Goal: Information Seeking & Learning: Learn about a topic

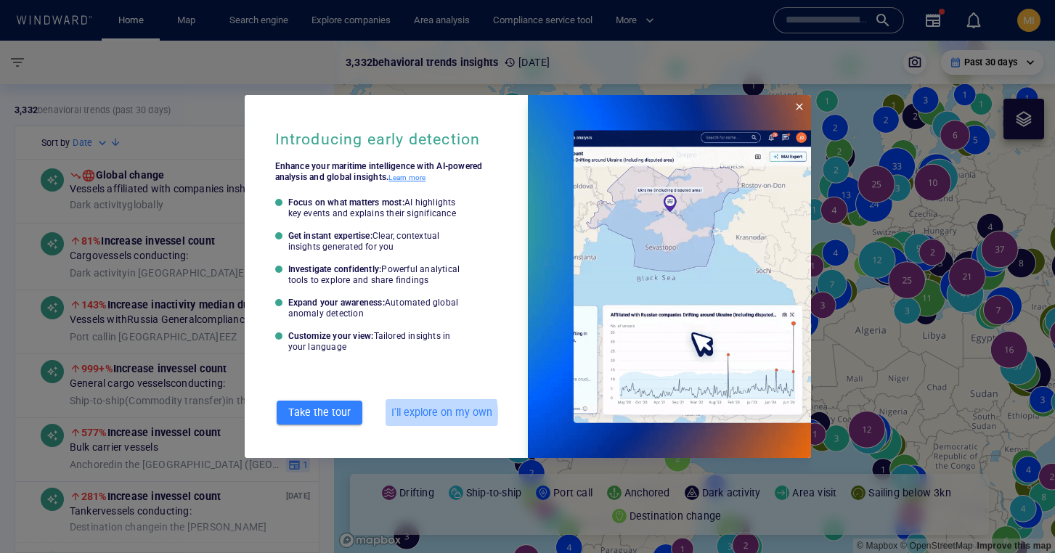
click at [410, 415] on span "I'll explore on my own" at bounding box center [441, 413] width 101 height 18
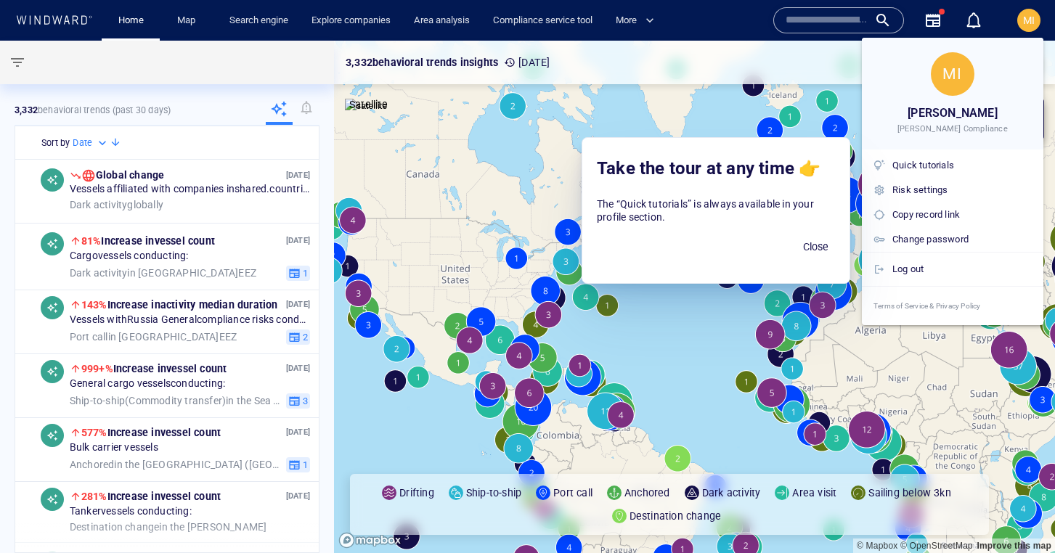
click at [257, 19] on div at bounding box center [527, 276] width 1055 height 553
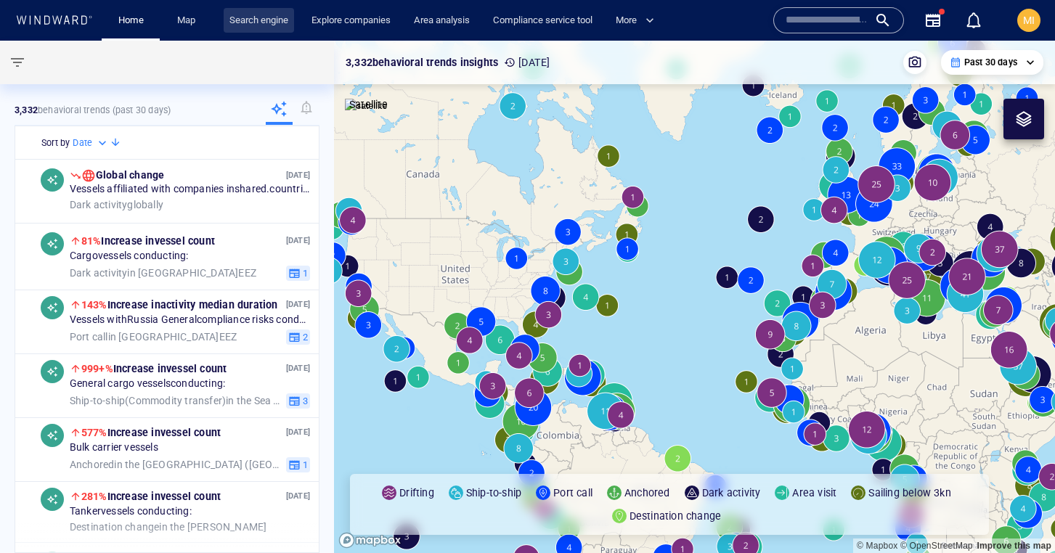
click at [250, 19] on link "Search engine" at bounding box center [259, 20] width 70 height 25
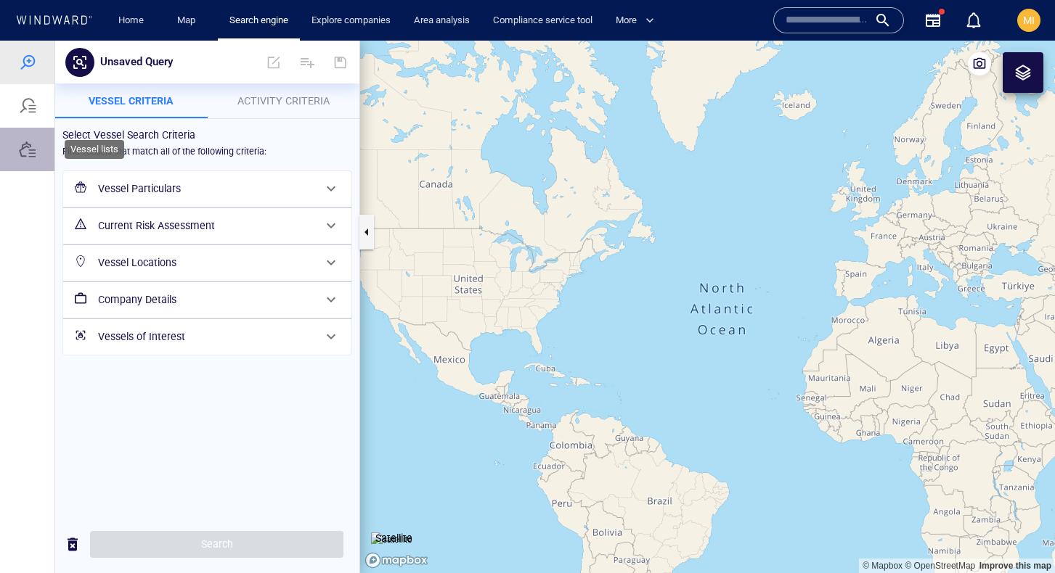
click at [23, 153] on div at bounding box center [27, 149] width 17 height 17
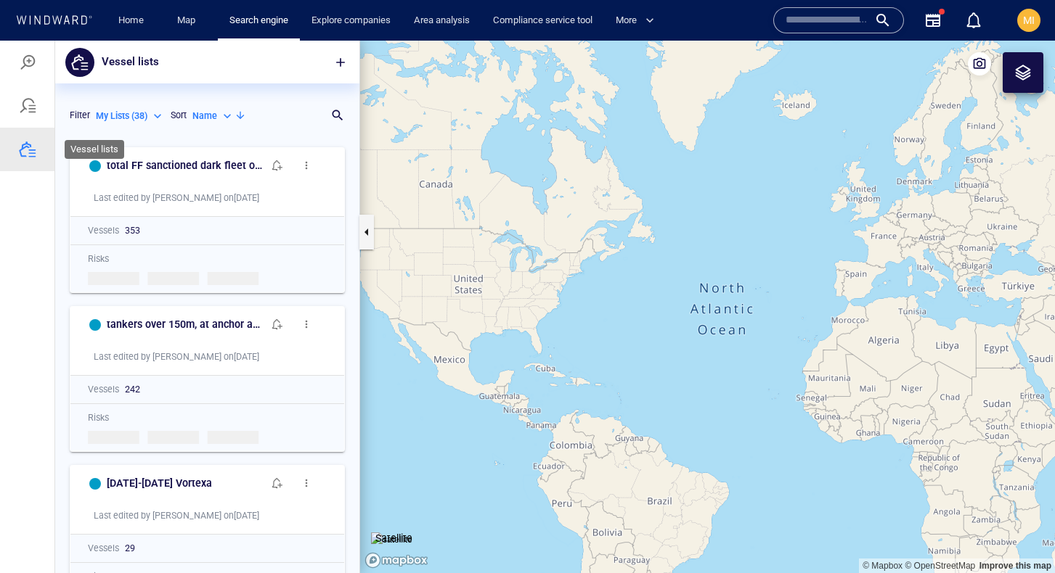
scroll to position [433, 304]
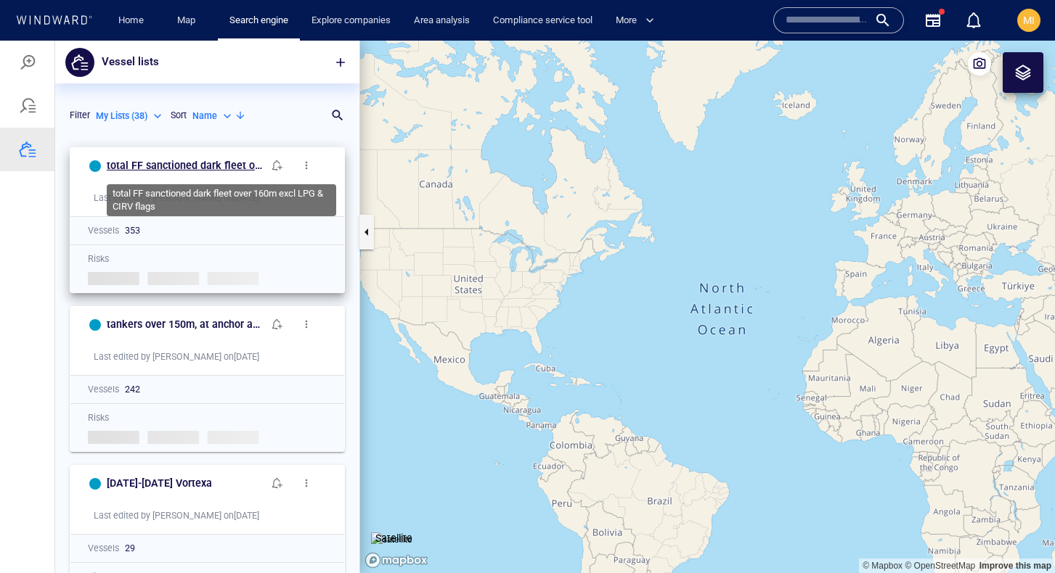
click at [173, 167] on h6 "total FF sanctioned dark fleet over 160m excl LPG & CIRV flags" at bounding box center [185, 166] width 156 height 18
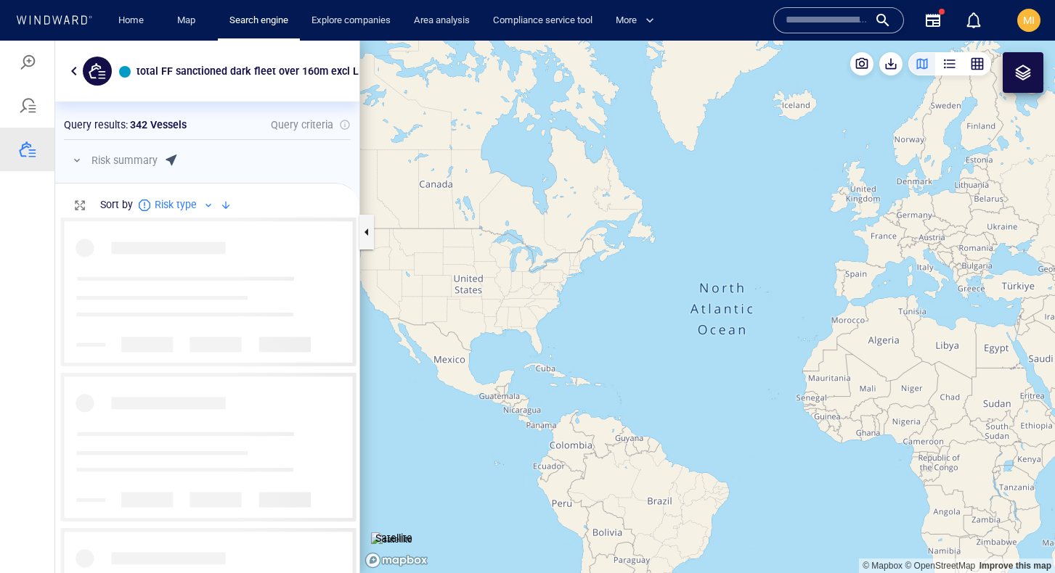
scroll to position [356, 304]
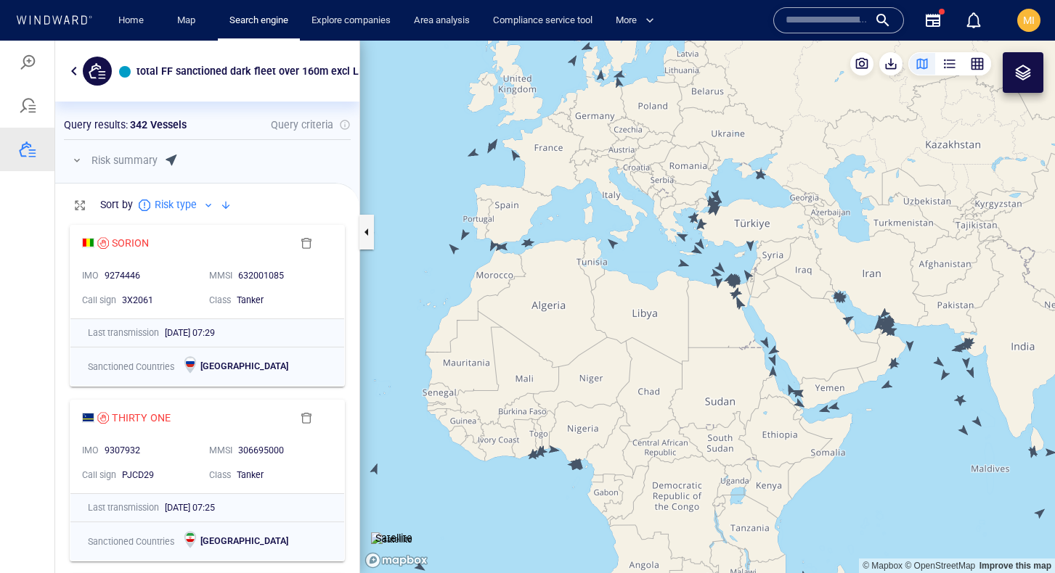
drag, startPoint x: 570, startPoint y: 245, endPoint x: 655, endPoint y: 375, distance: 156.2
click at [655, 374] on canvas "Map" at bounding box center [707, 307] width 695 height 533
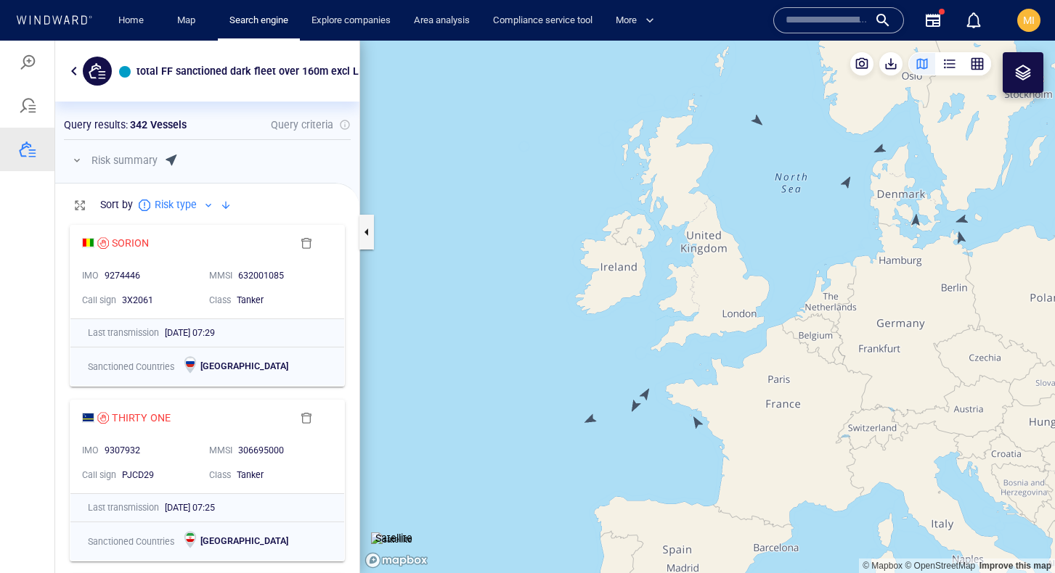
click at [590, 420] on canvas "Map" at bounding box center [707, 307] width 695 height 533
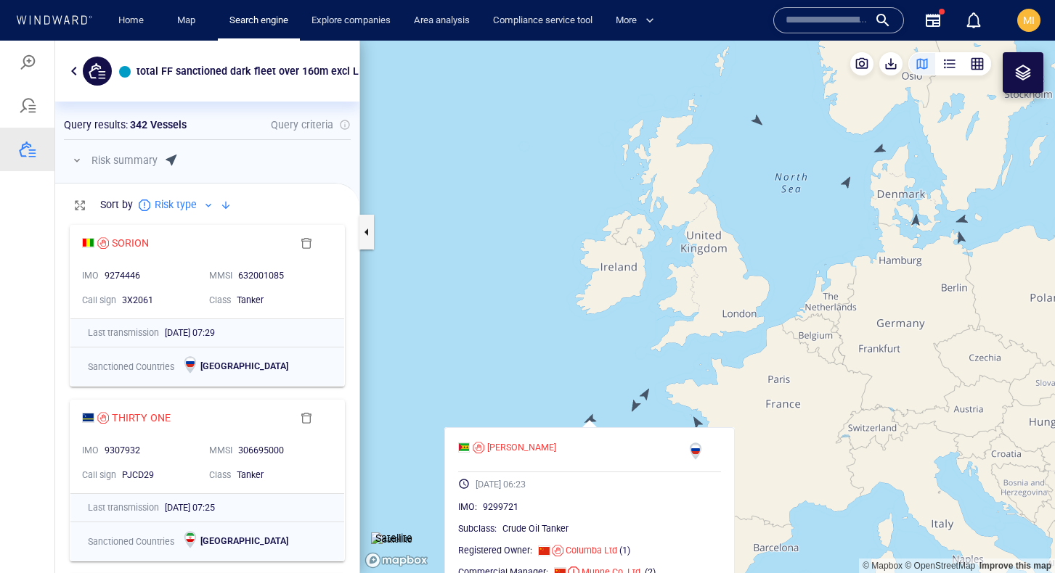
click at [633, 406] on canvas "Map" at bounding box center [707, 307] width 695 height 533
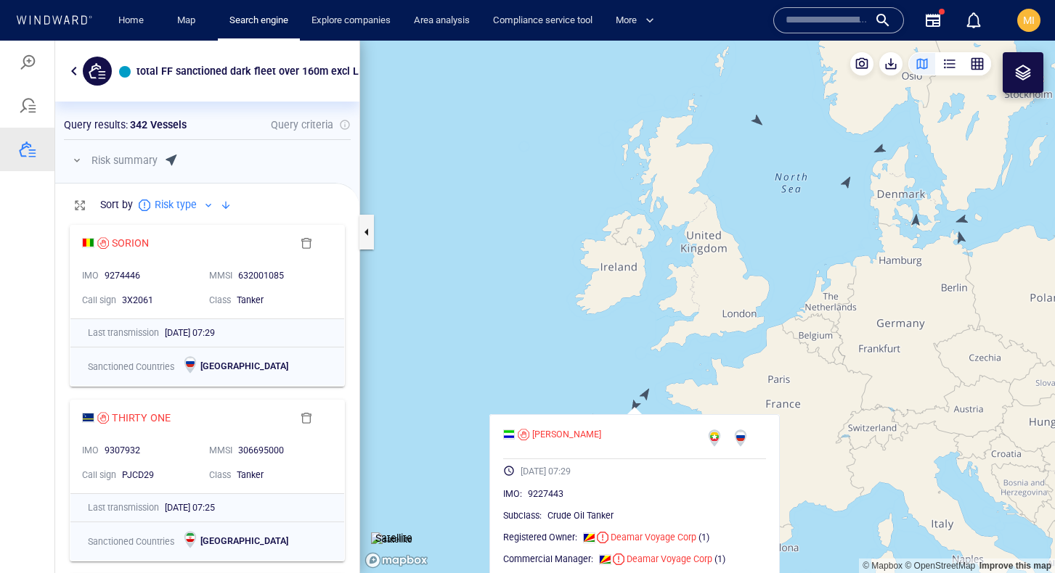
click at [646, 394] on canvas "Map" at bounding box center [707, 307] width 695 height 533
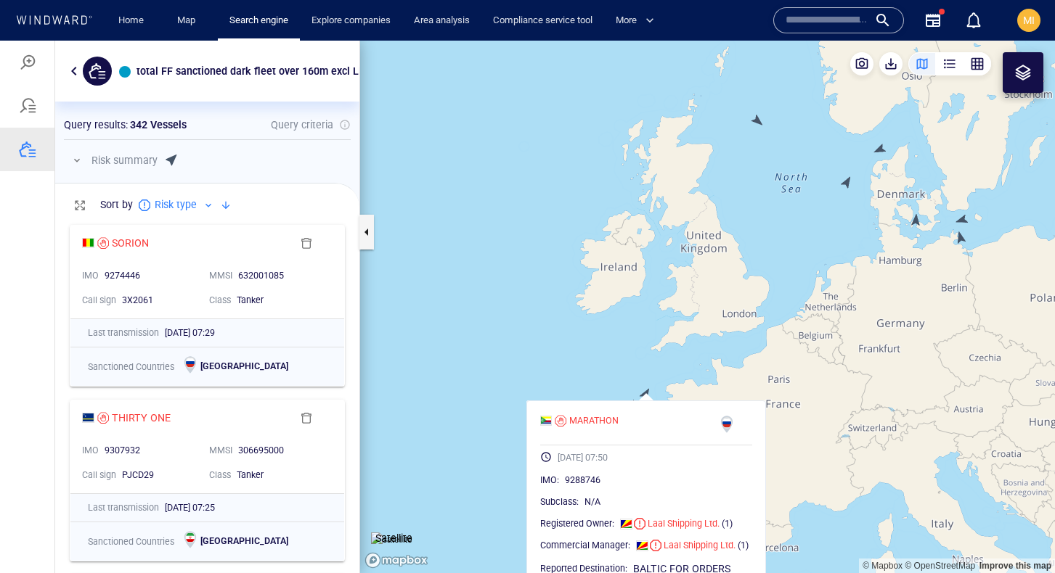
click at [722, 346] on canvas "Map" at bounding box center [707, 307] width 695 height 533
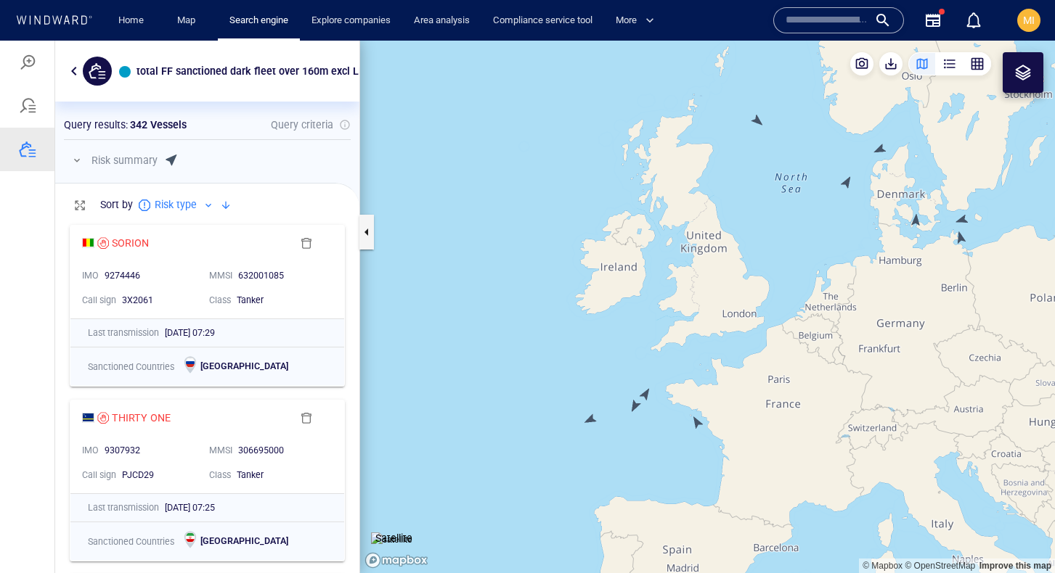
click at [698, 422] on canvas "Map" at bounding box center [707, 307] width 695 height 533
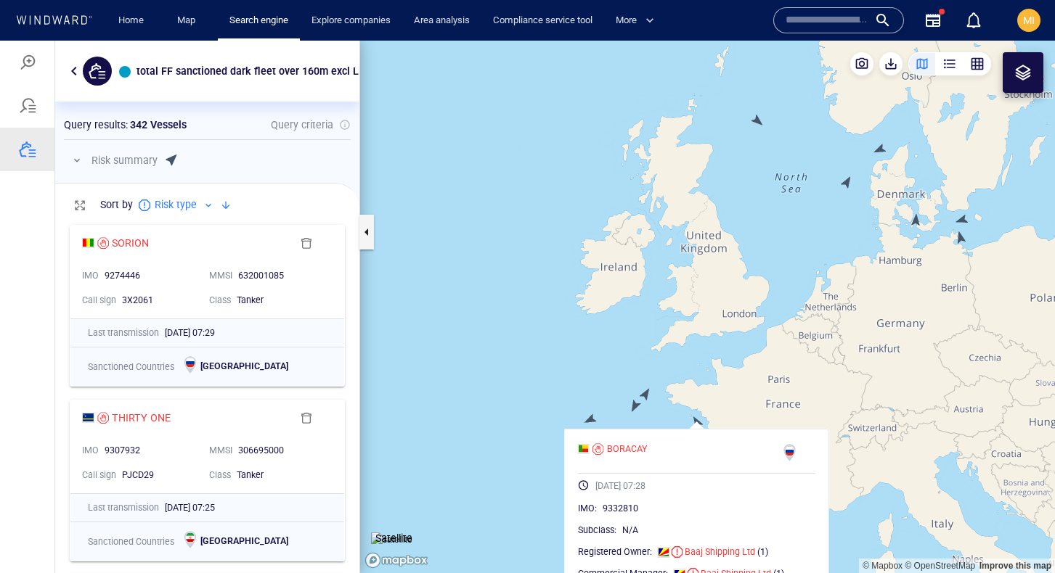
click at [698, 422] on canvas "Map" at bounding box center [707, 307] width 695 height 533
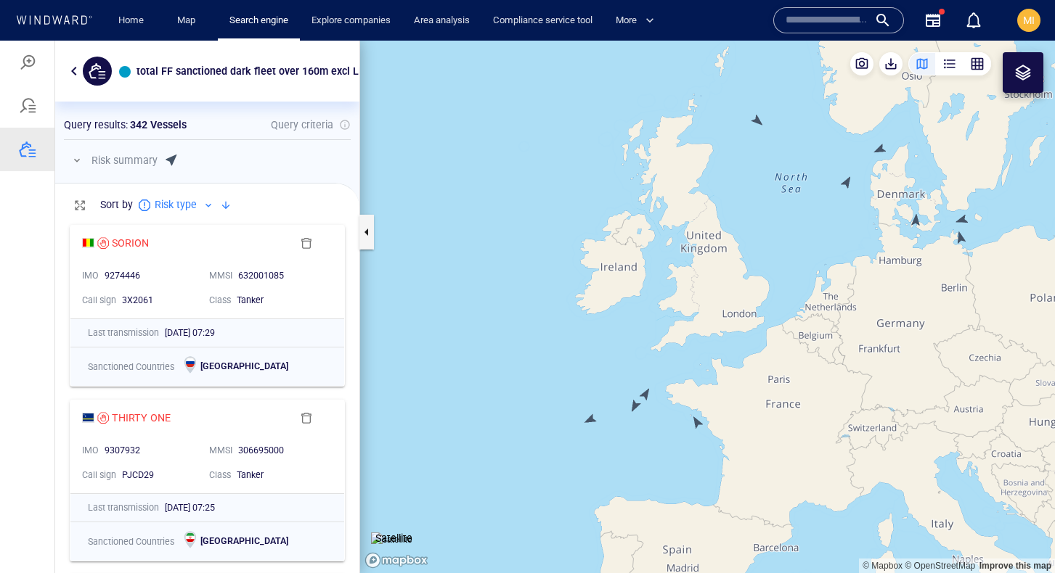
drag, startPoint x: 776, startPoint y: 335, endPoint x: 643, endPoint y: 472, distance: 191.0
click at [645, 466] on canvas "Map" at bounding box center [707, 307] width 695 height 533
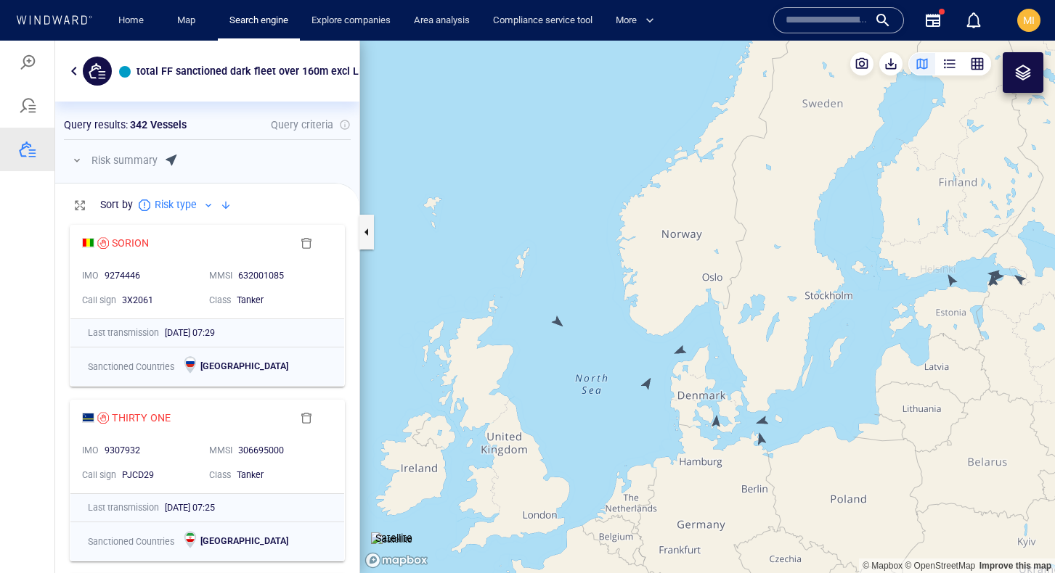
drag, startPoint x: 558, startPoint y: 409, endPoint x: 625, endPoint y: 408, distance: 66.8
click at [625, 408] on canvas "Map" at bounding box center [707, 307] width 695 height 533
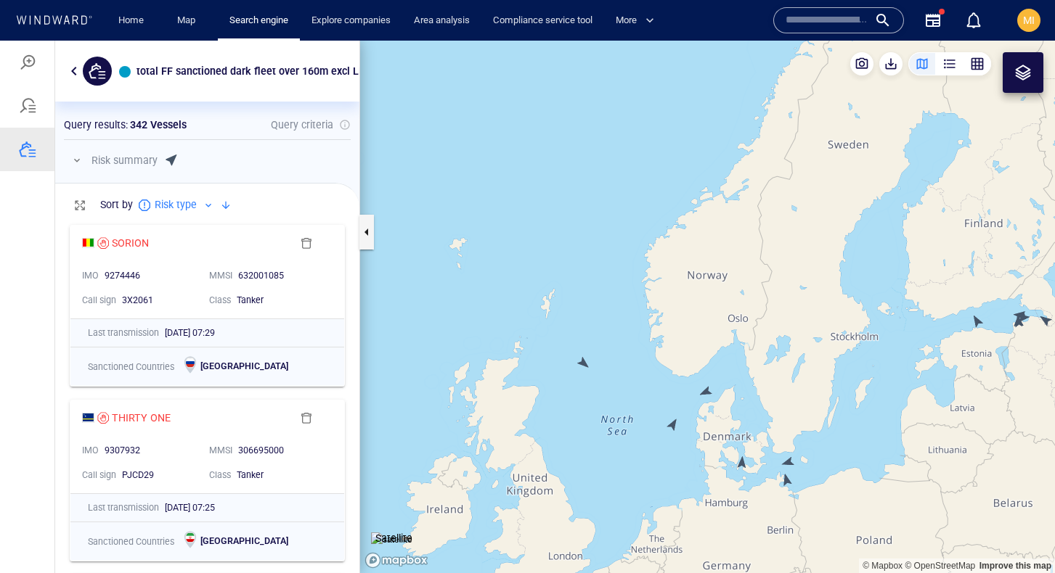
click at [585, 364] on canvas "Map" at bounding box center [707, 307] width 695 height 533
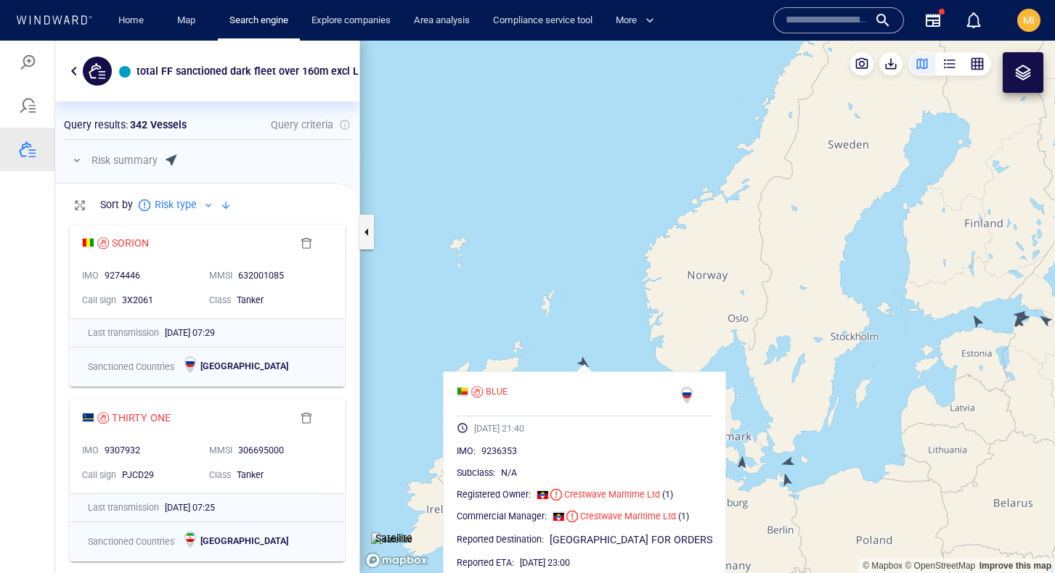
scroll to position [0, 0]
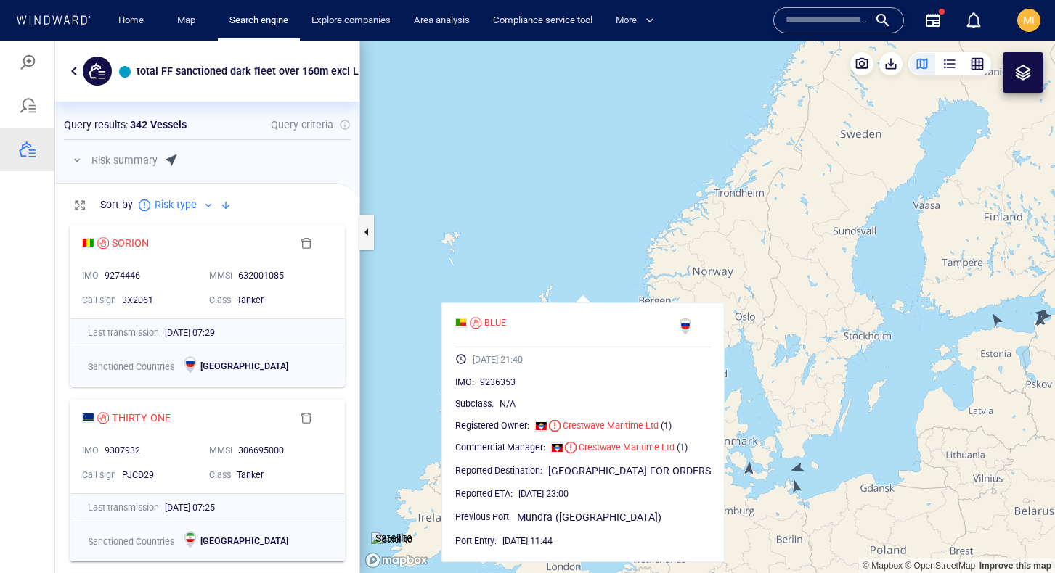
drag, startPoint x: 604, startPoint y: 348, endPoint x: 604, endPoint y: 279, distance: 69.7
click at [604, 279] on canvas "Map" at bounding box center [707, 307] width 695 height 533
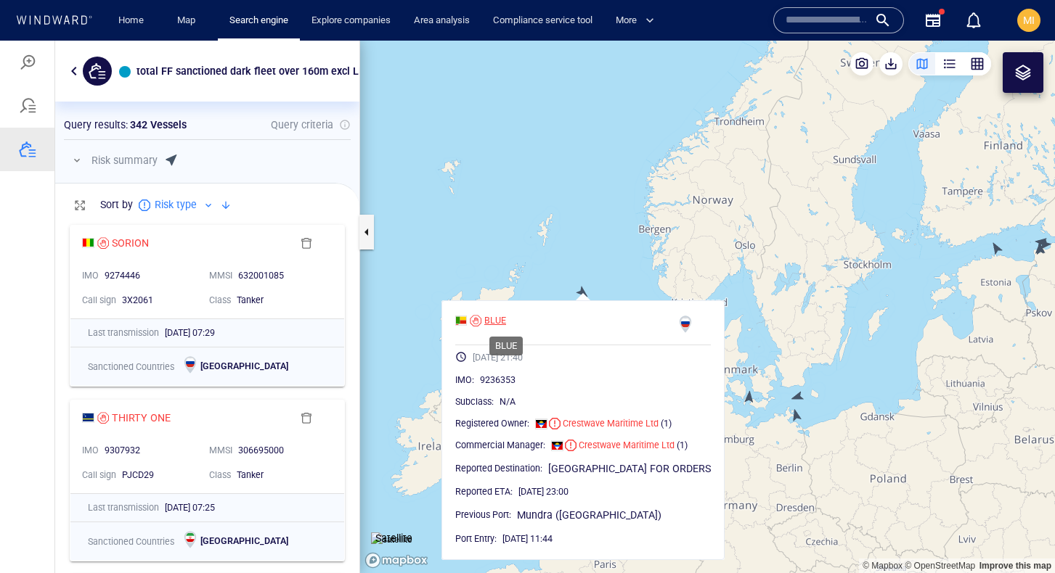
click at [506, 317] on div "BLUE" at bounding box center [495, 320] width 22 height 13
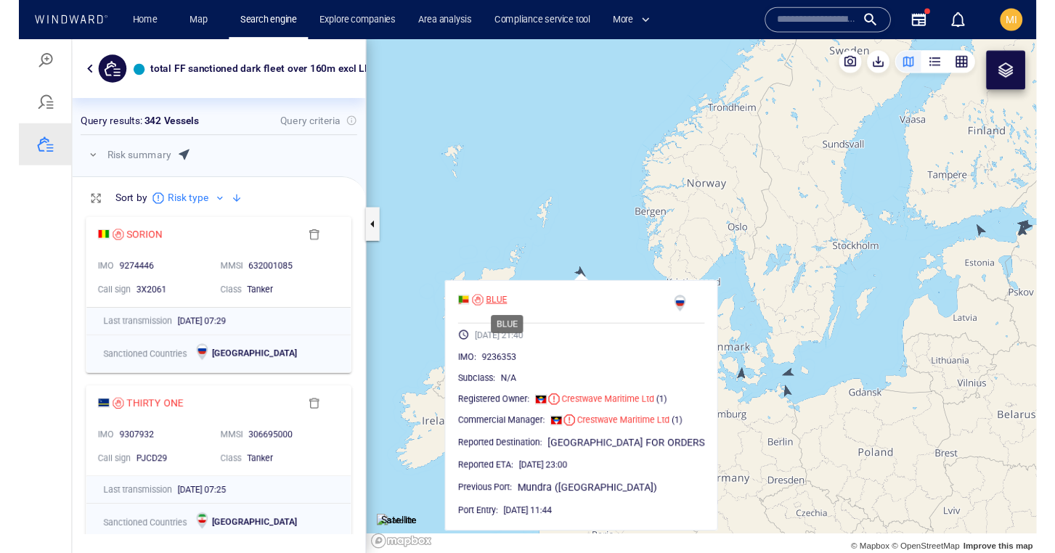
scroll to position [336, 304]
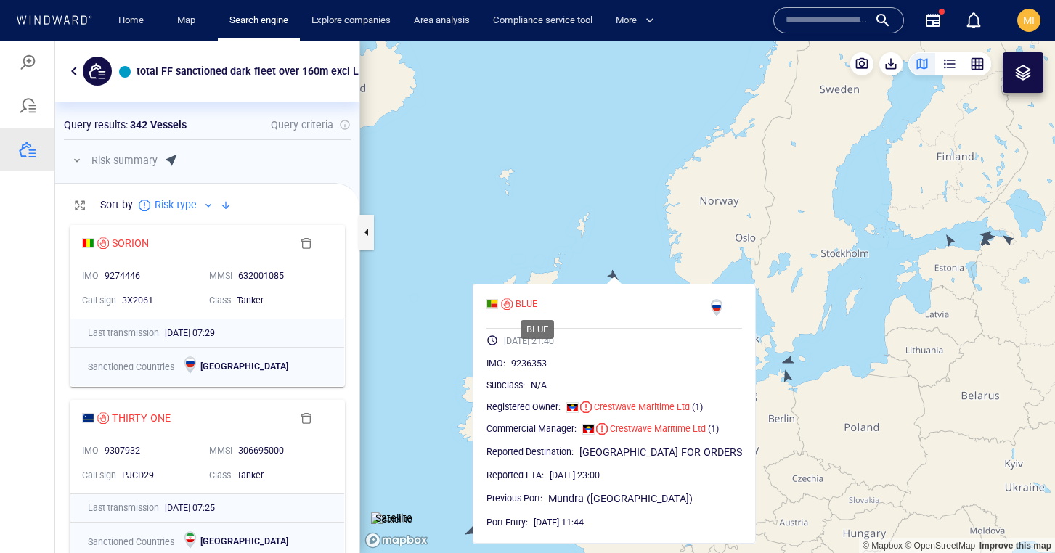
click at [536, 301] on div "BLUE" at bounding box center [526, 304] width 22 height 13
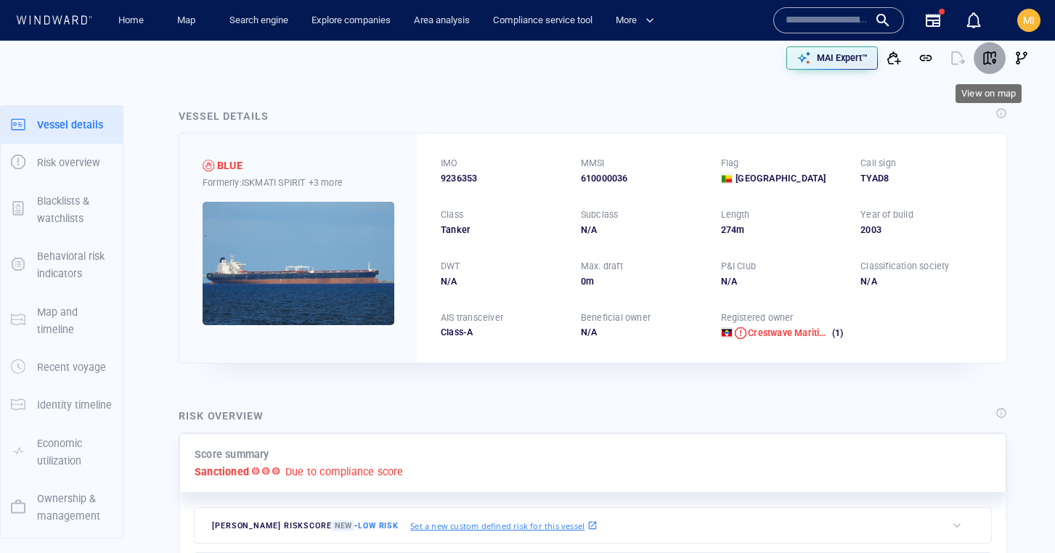
click at [992, 57] on span "button" at bounding box center [989, 58] width 15 height 15
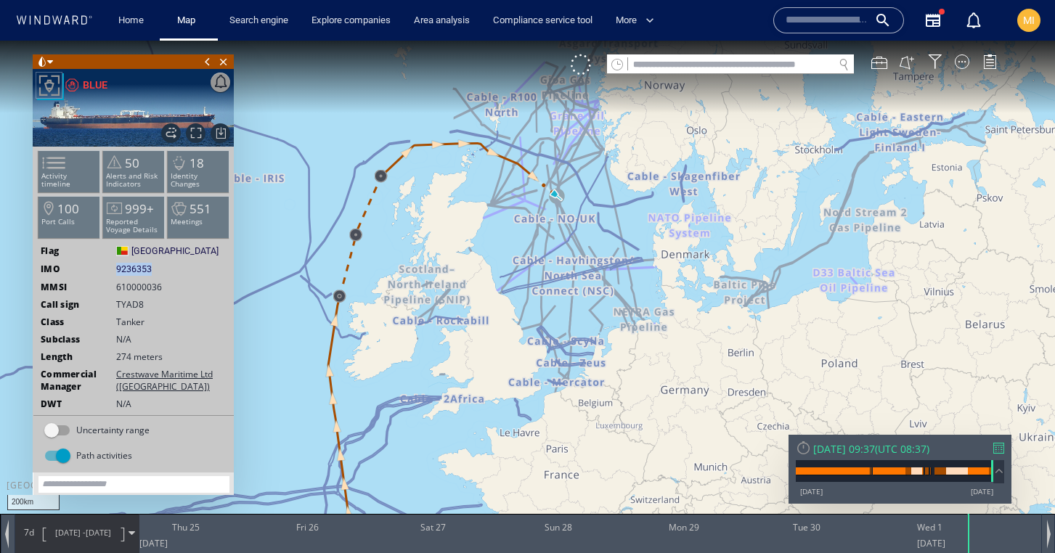
drag, startPoint x: 155, startPoint y: 269, endPoint x: 115, endPoint y: 270, distance: 40.0
click at [115, 270] on div "IMO 9236353 9236353" at bounding box center [133, 269] width 200 height 13
copy span "9236353"
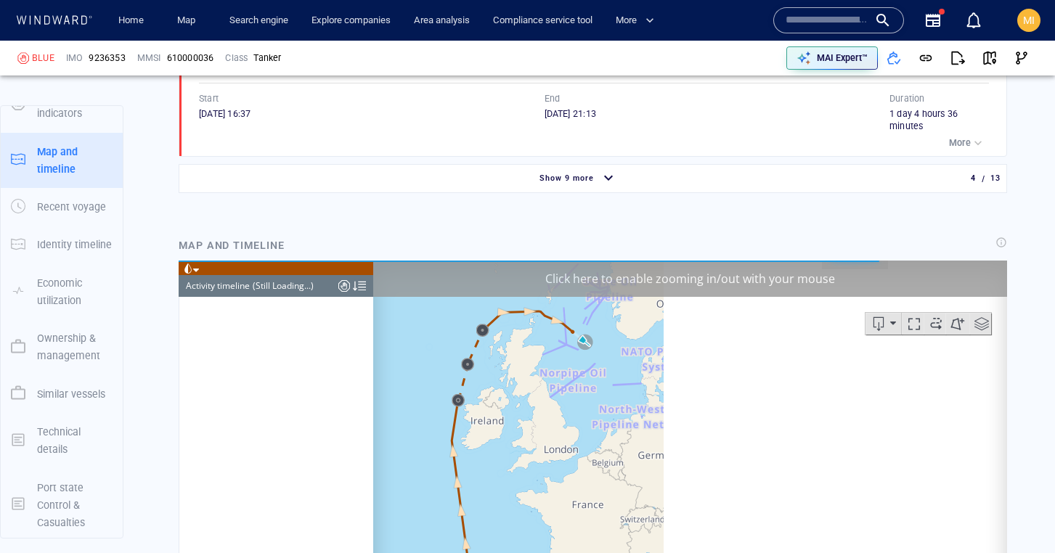
scroll to position [9315, 0]
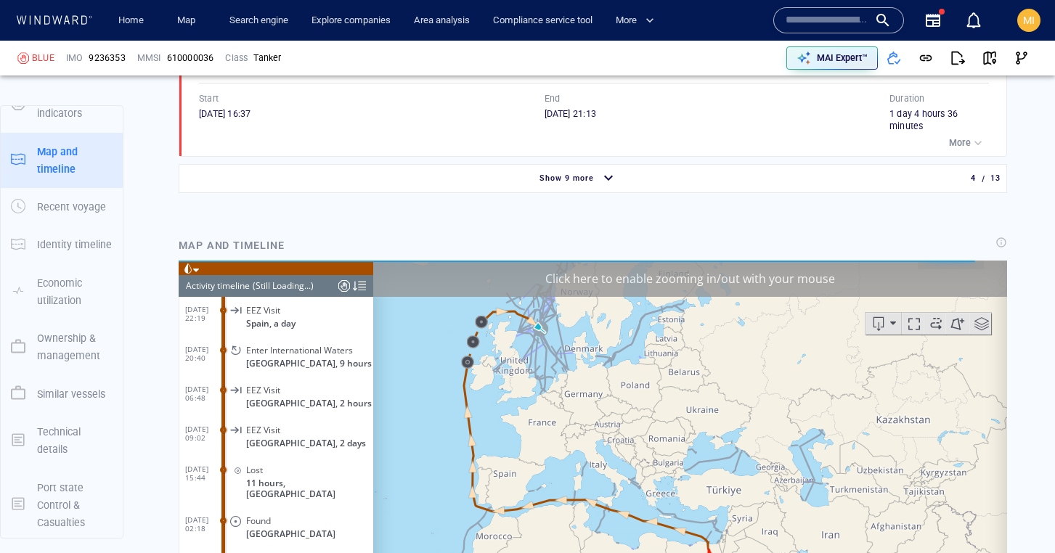
scroll to position [2083, 0]
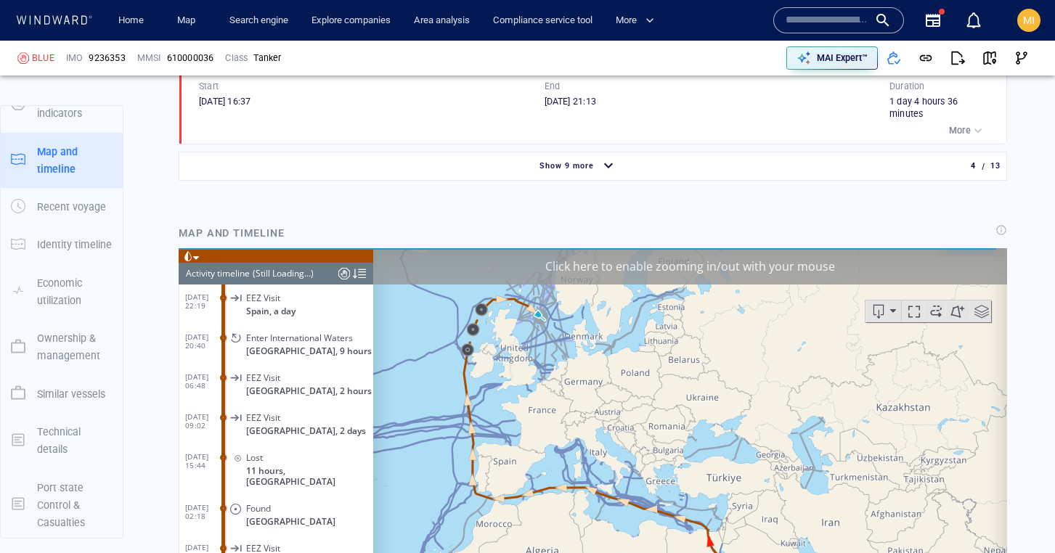
drag, startPoint x: 534, startPoint y: 417, endPoint x: 560, endPoint y: 428, distance: 28.6
click at [559, 428] on canvas "Map" at bounding box center [690, 473] width 634 height 450
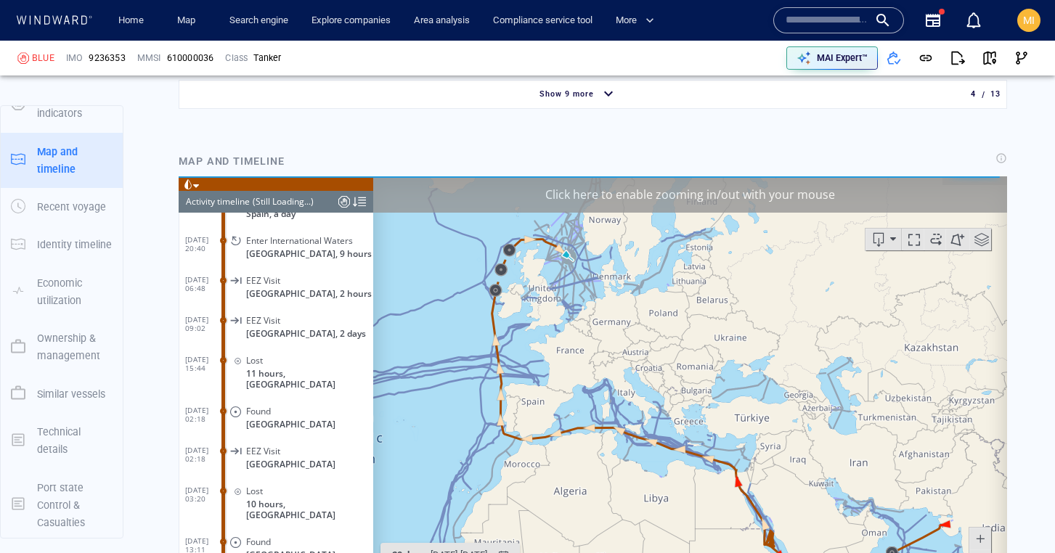
scroll to position [2159, 0]
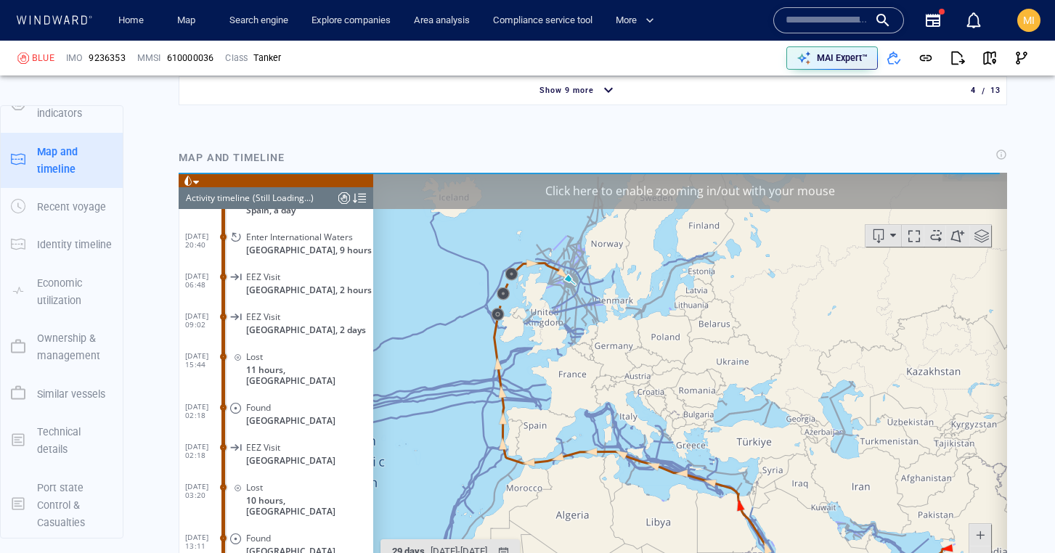
drag, startPoint x: 436, startPoint y: 429, endPoint x: 446, endPoint y: 497, distance: 69.0
click at [446, 497] on canvas "Map" at bounding box center [690, 397] width 634 height 450
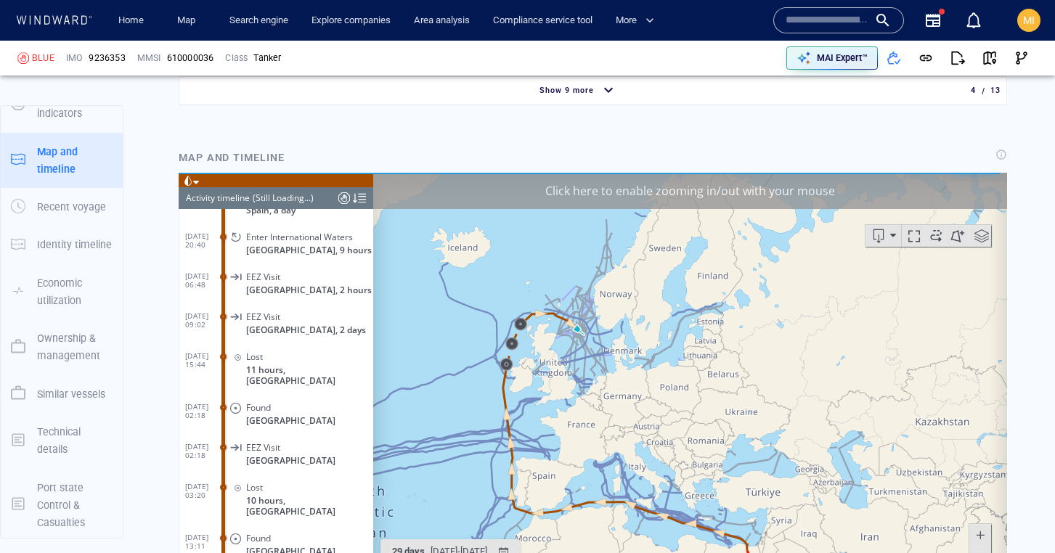
scroll to position [2131, 0]
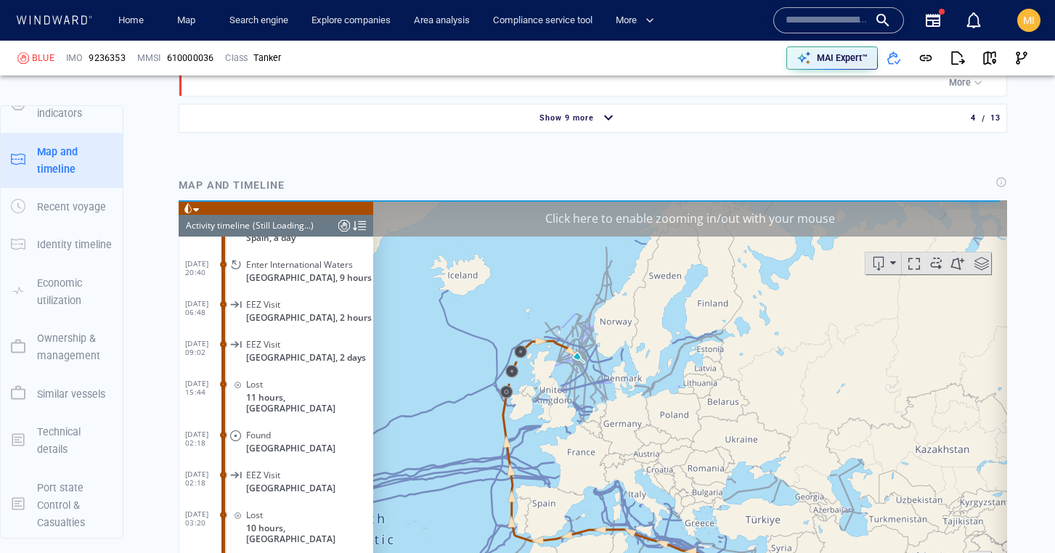
drag, startPoint x: 530, startPoint y: 436, endPoint x: 523, endPoint y: 441, distance: 7.9
click at [524, 441] on canvas "Map" at bounding box center [690, 425] width 634 height 450
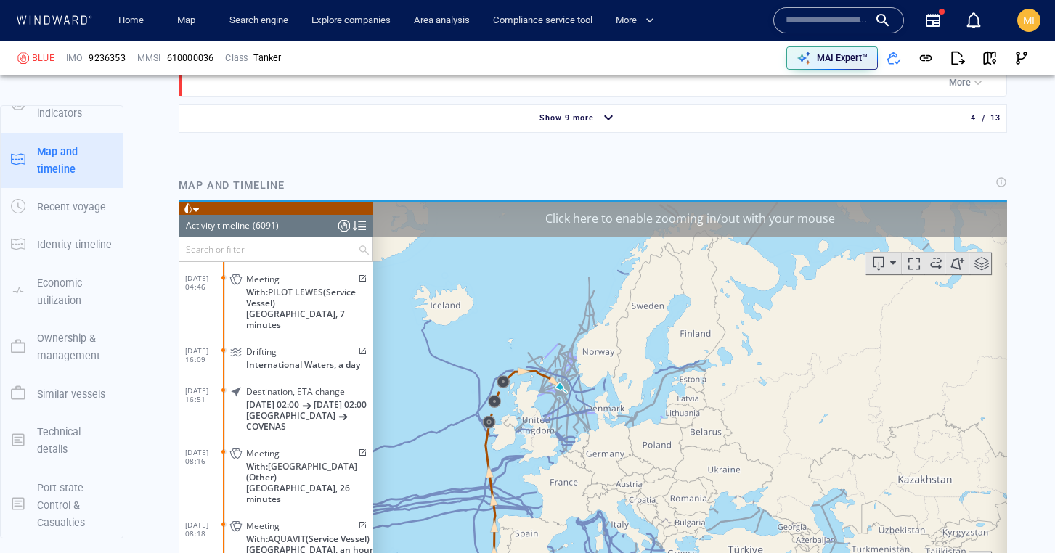
drag, startPoint x: 523, startPoint y: 441, endPoint x: 502, endPoint y: 485, distance: 48.4
click at [502, 485] on canvas "Map" at bounding box center [690, 425] width 634 height 450
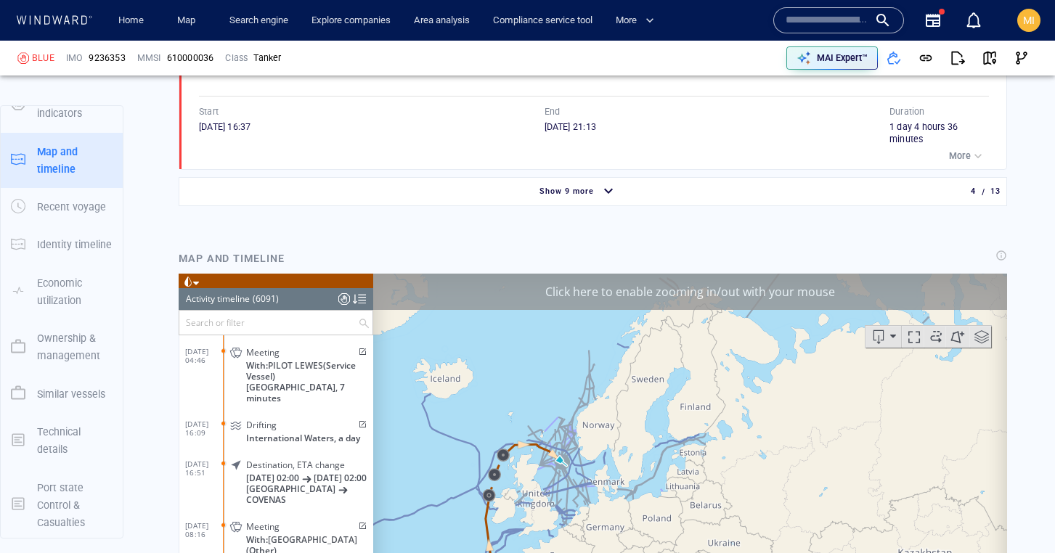
scroll to position [2053, 0]
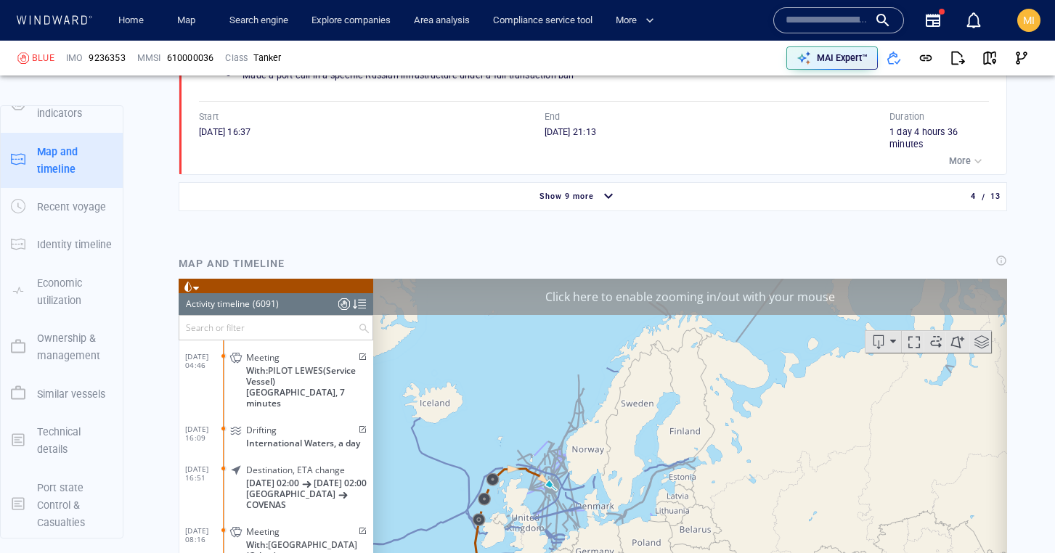
click at [520, 409] on div "500km © Mapbox © OpenStreetMap Improve this map" at bounding box center [690, 503] width 634 height 450
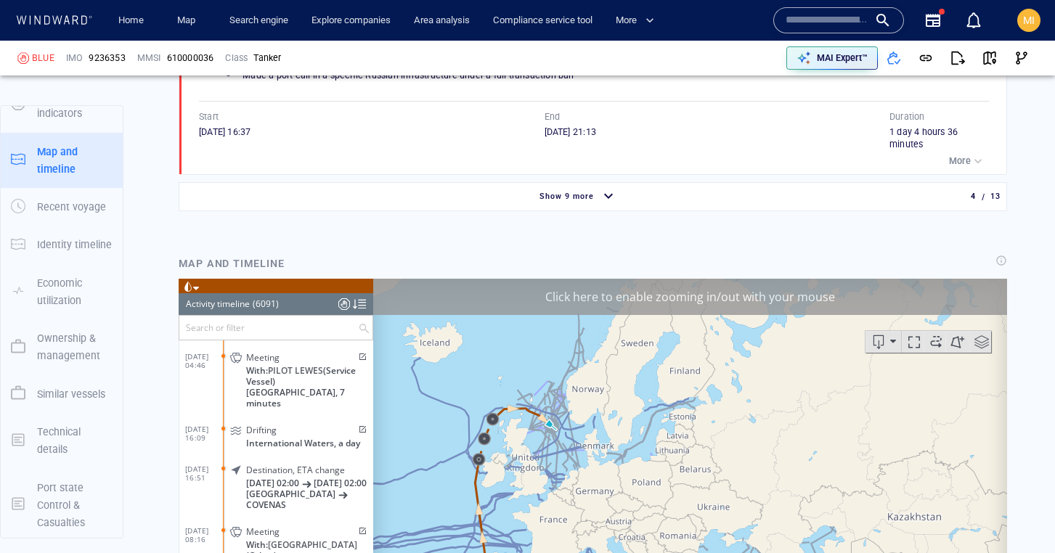
click at [806, 296] on div "Click here to enable zooming in/out with your mouse" at bounding box center [690, 296] width 634 height 36
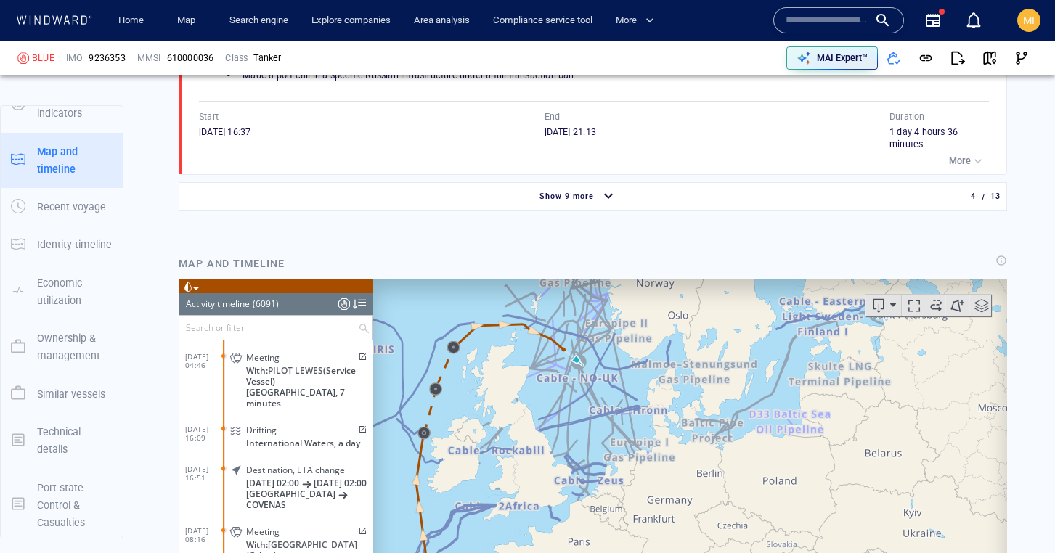
drag, startPoint x: 514, startPoint y: 478, endPoint x: 597, endPoint y: 513, distance: 90.5
click at [597, 513] on canvas "Map" at bounding box center [690, 503] width 634 height 450
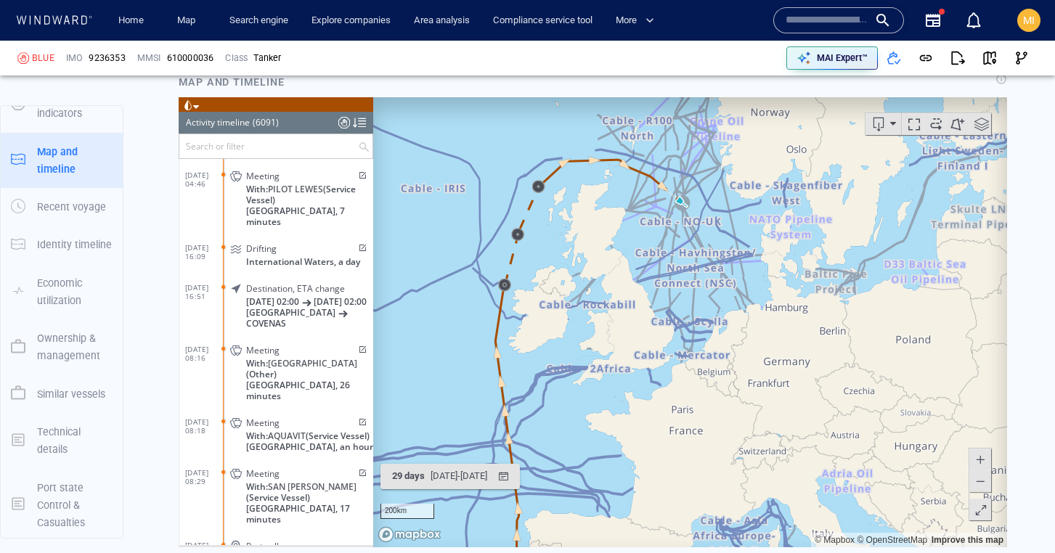
scroll to position [2222, 0]
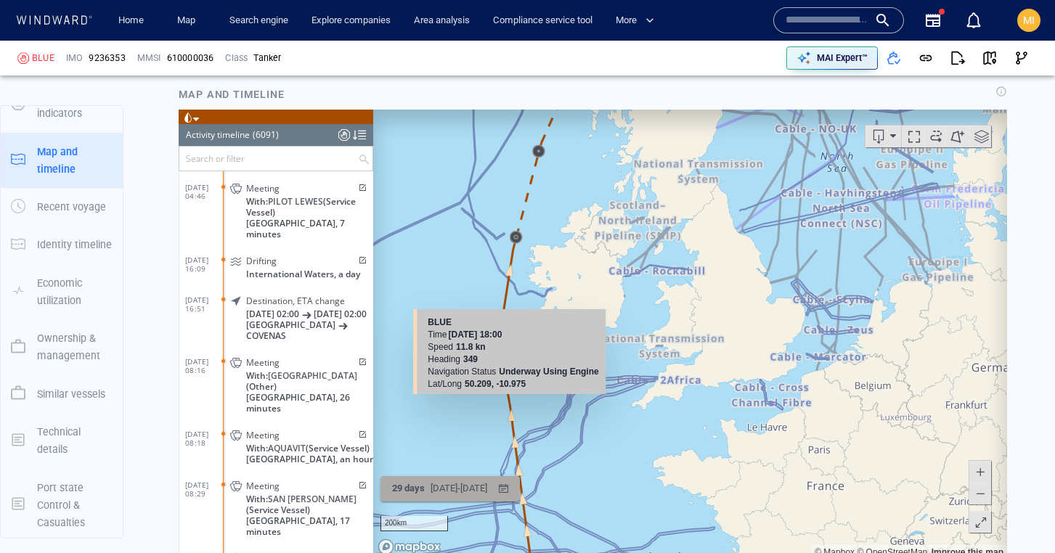
drag, startPoint x: 496, startPoint y: 327, endPoint x: 483, endPoint y: 475, distance: 148.6
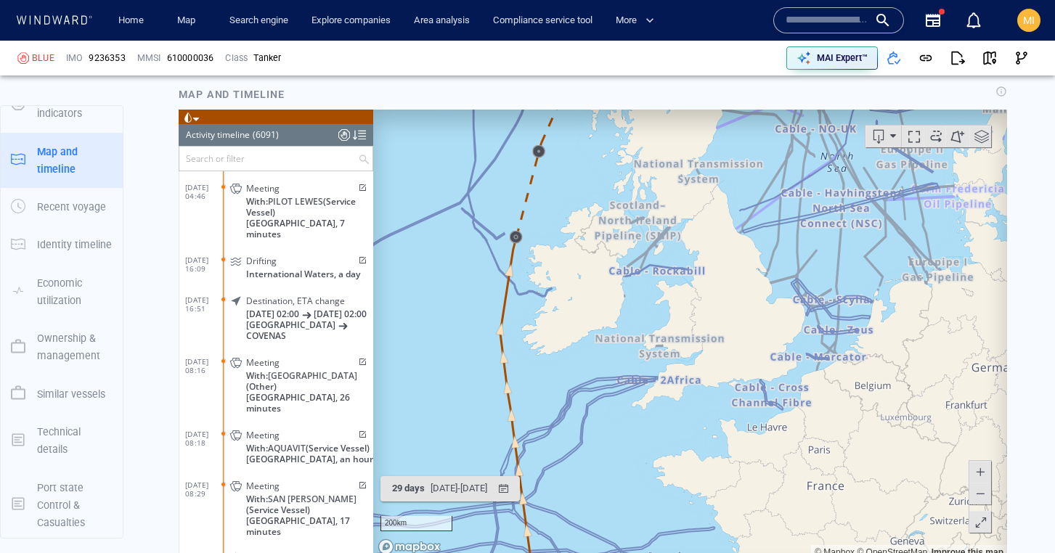
click at [481, 502] on div "200km © Mapbox © OpenStreetMap Improve this map" at bounding box center [690, 334] width 634 height 450
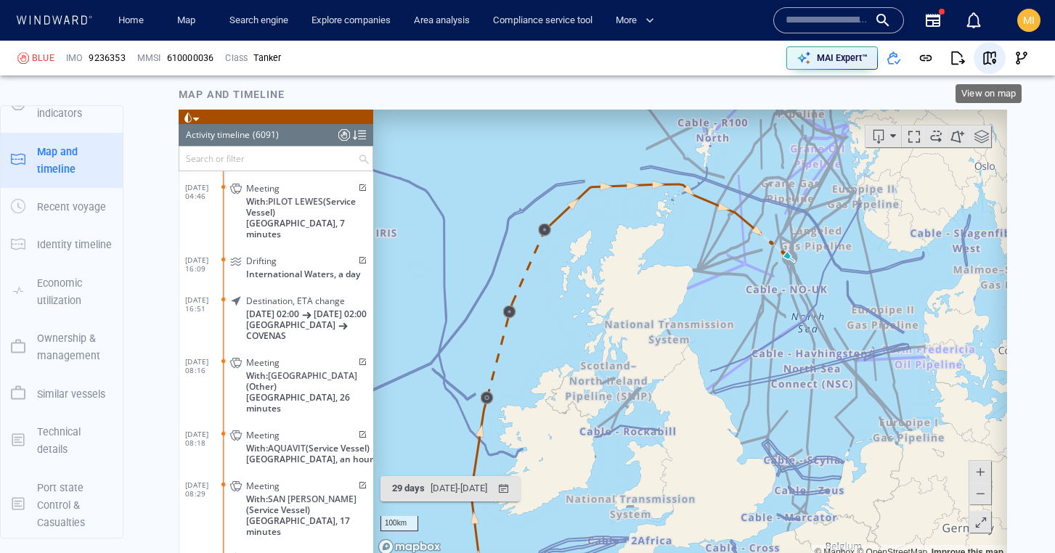
click at [989, 62] on span "button" at bounding box center [989, 58] width 15 height 15
